Goal: Task Accomplishment & Management: Manage account settings

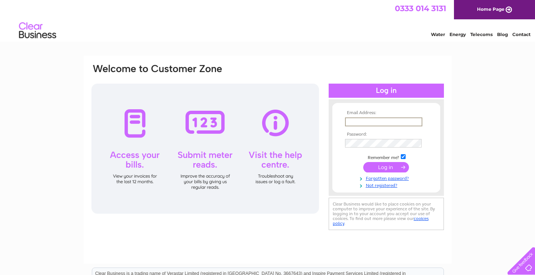
type input "[EMAIL_ADDRESS][DOMAIN_NAME]"
click at [385, 167] on input "submit" at bounding box center [386, 166] width 46 height 10
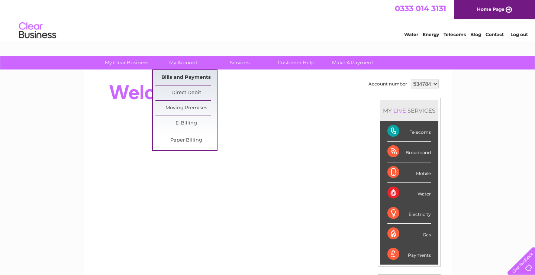
click at [181, 76] on link "Bills and Payments" at bounding box center [185, 77] width 61 height 15
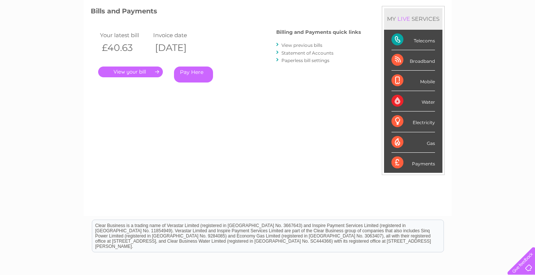
scroll to position [104, 0]
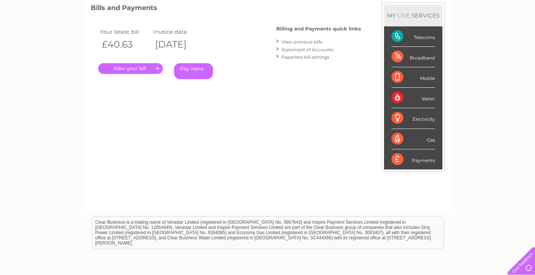
click at [144, 67] on link "." at bounding box center [130, 68] width 65 height 11
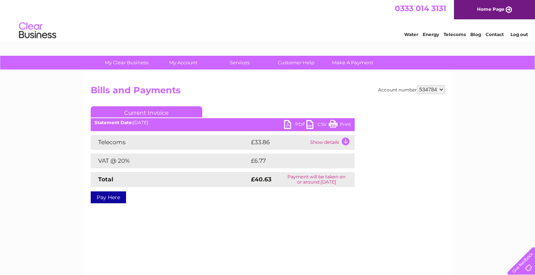
click at [342, 122] on link "Print" at bounding box center [340, 125] width 22 height 11
